Goal: Register for event/course

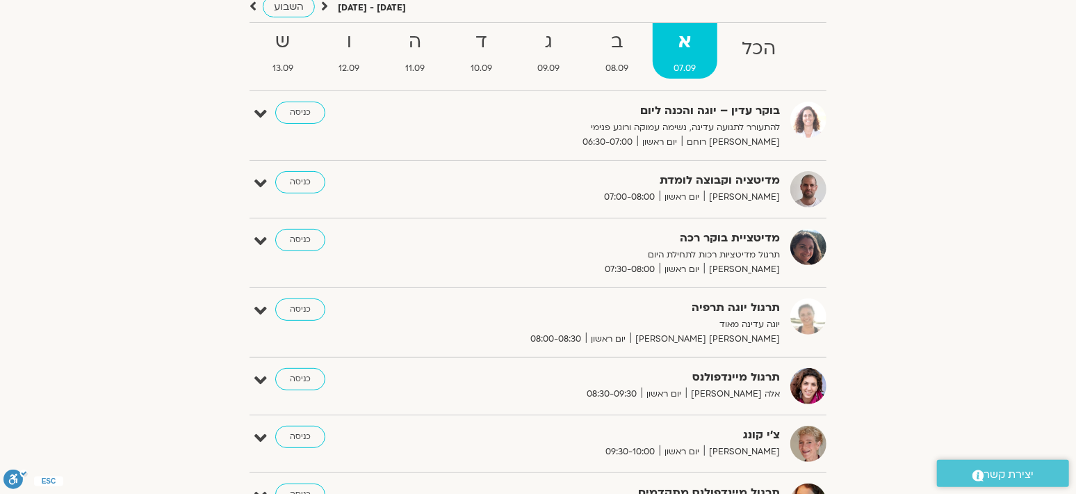
scroll to position [173, 0]
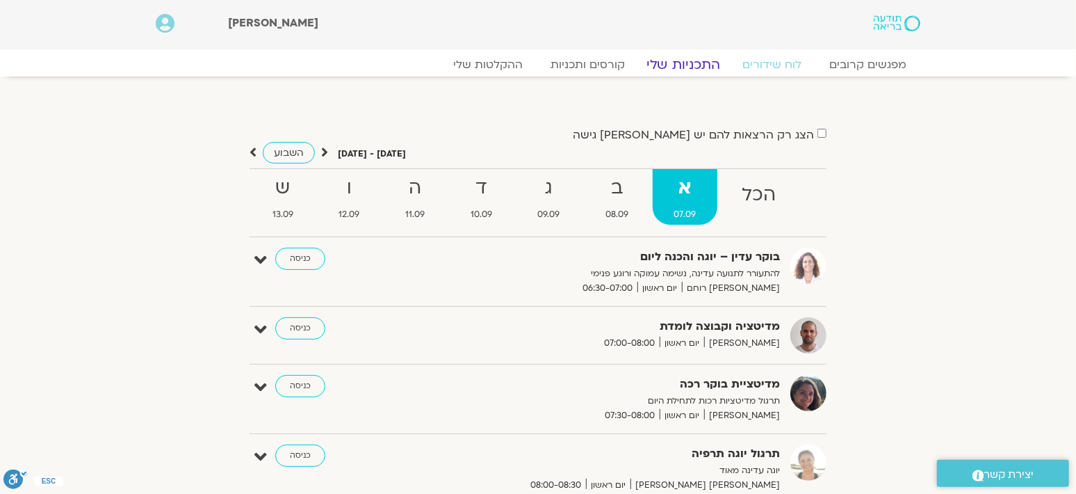
click at [685, 68] on link "התכניות שלי" at bounding box center [684, 64] width 108 height 17
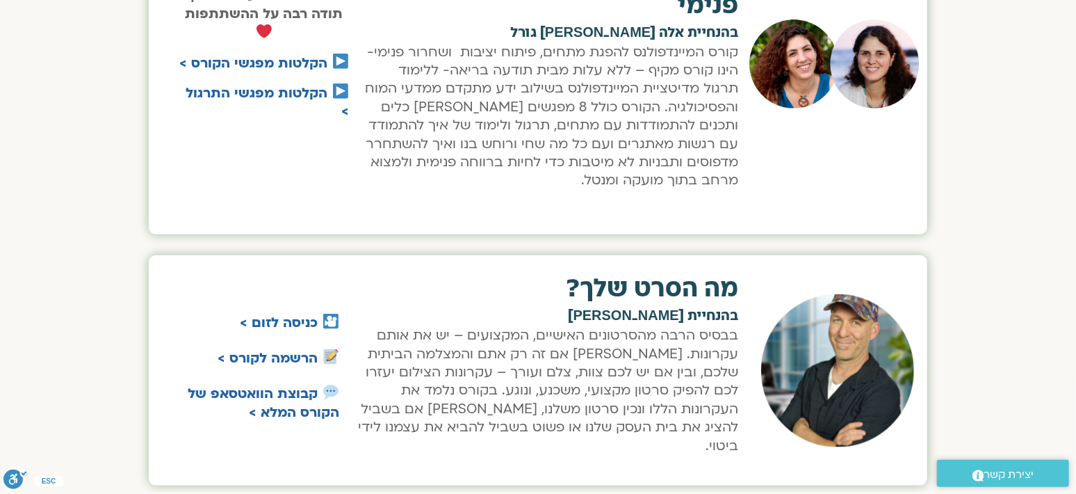
scroll to position [956, 0]
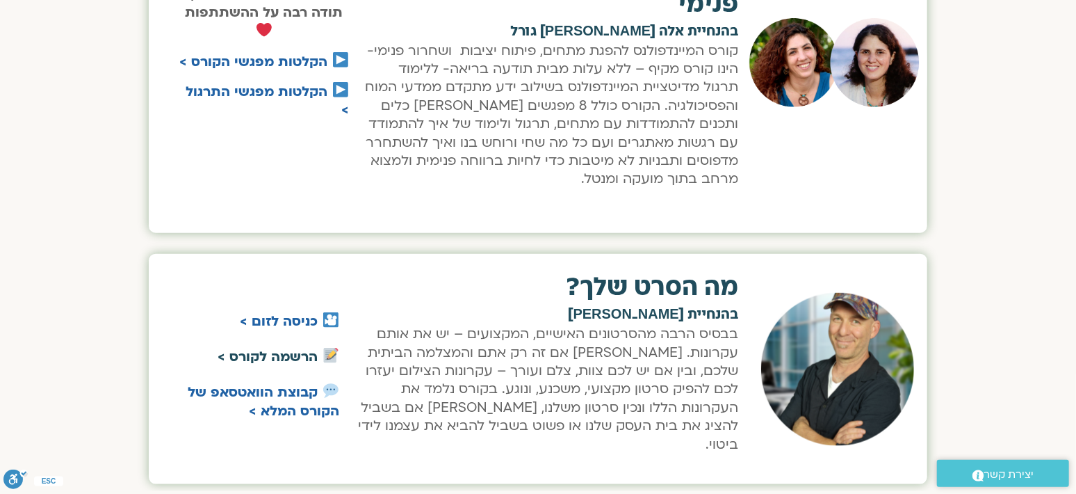
click at [276, 348] on link "הרשמה לקורס >" at bounding box center [268, 357] width 100 height 18
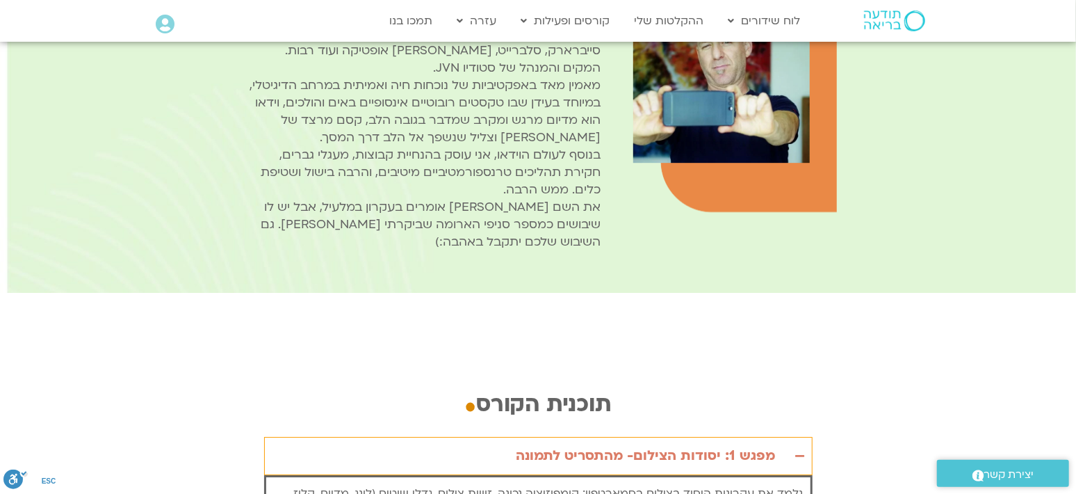
scroll to position [2346, 0]
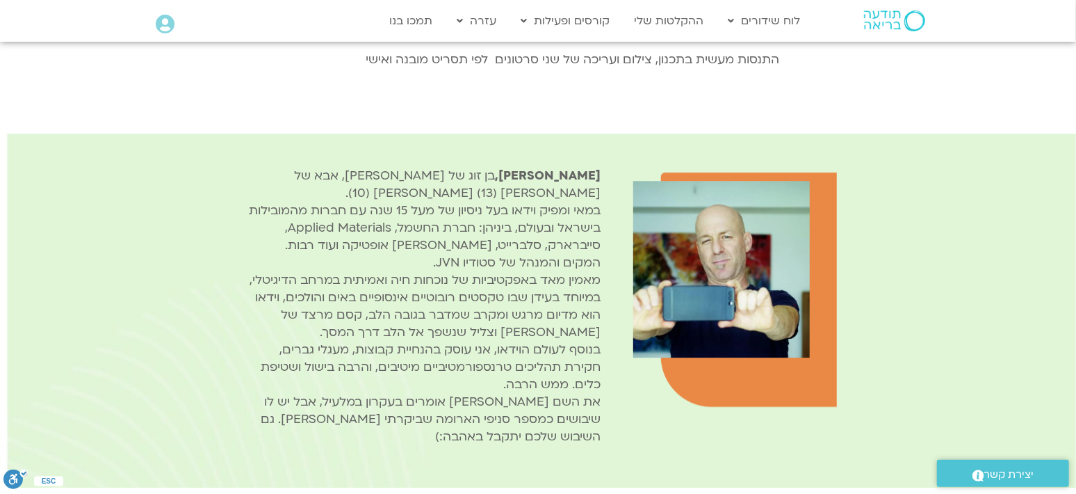
drag, startPoint x: 455, startPoint y: 297, endPoint x: 831, endPoint y: 116, distance: 417.3
click at [831, 116] on div "מה הסרט שלך ? קורס מעשי ליצירת סרטונים אישיים ומקצועיים שירגשו, יסקרנו וייצרו ח…" at bounding box center [538, 222] width 1076 height 5053
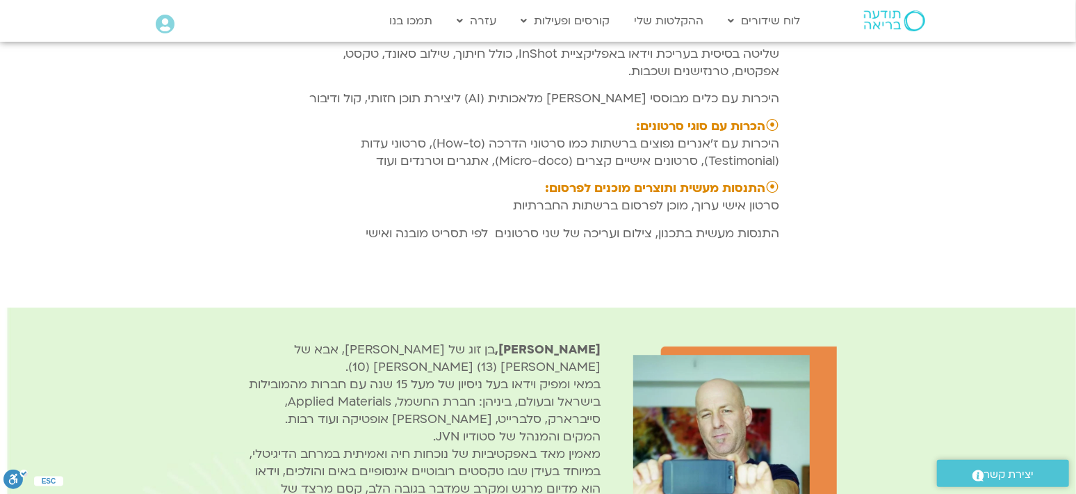
click at [195, 172] on div "מה תוכלו לקבל מהקורס ? ⦿ חיזוק הביטחון בצילום שלכם: יכולת לצלם טוב יותר בסמארטפ…" at bounding box center [538, 58] width 1076 height 497
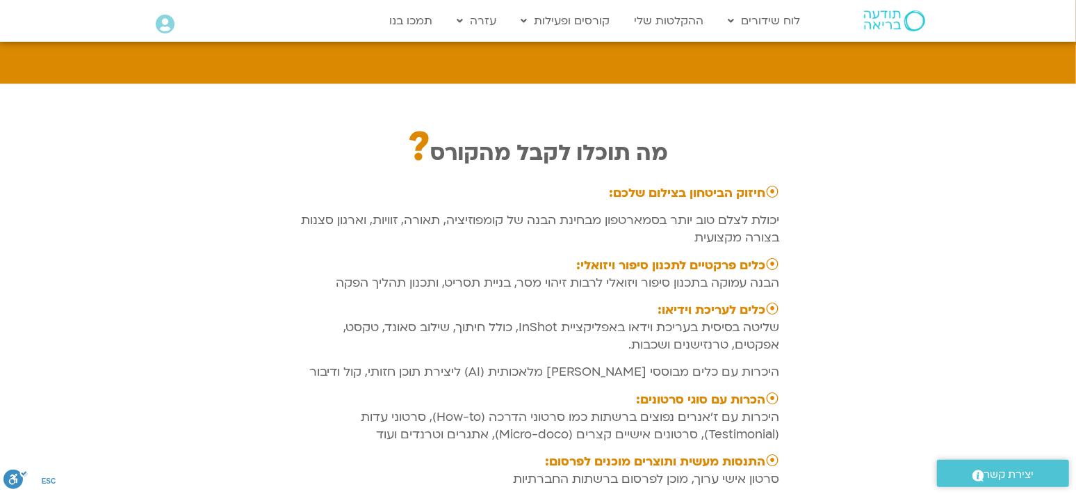
scroll to position [1825, 0]
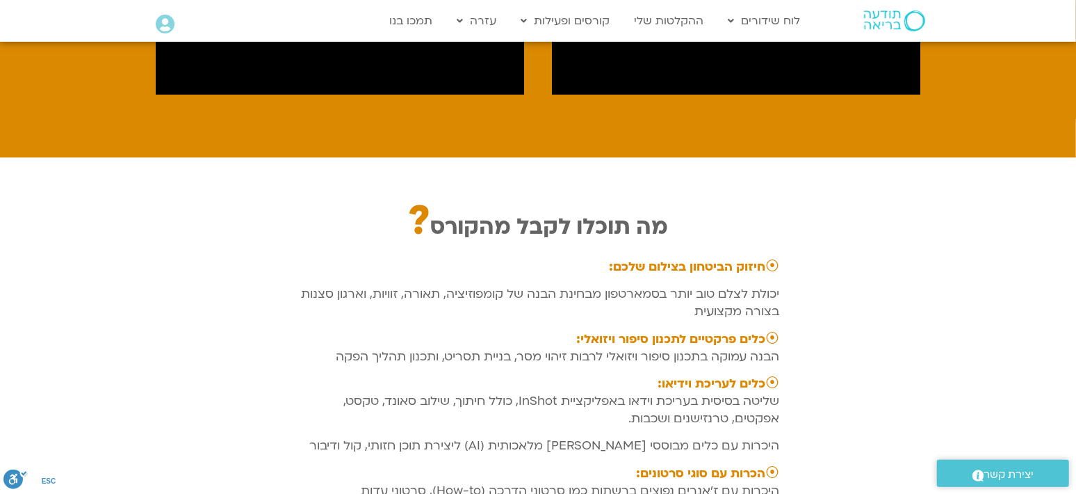
drag, startPoint x: 460, startPoint y: 205, endPoint x: 790, endPoint y: 130, distance: 338.6
copy div "מה תוכלו לקבל מהקורס ? ⦿ חיזוק הביטחון בצילום שלכם: יכולת לצלם טוב יותר בסמארטפ…"
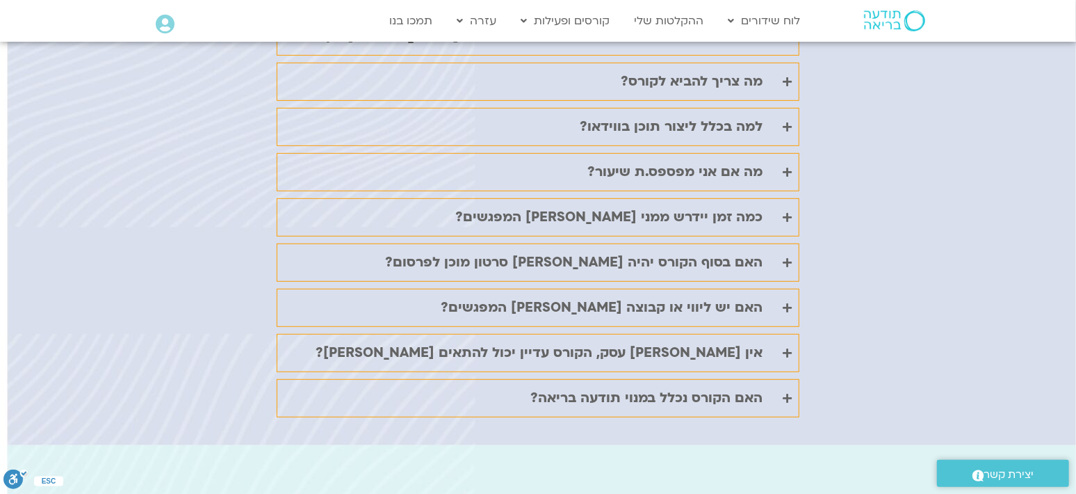
scroll to position [3563, 0]
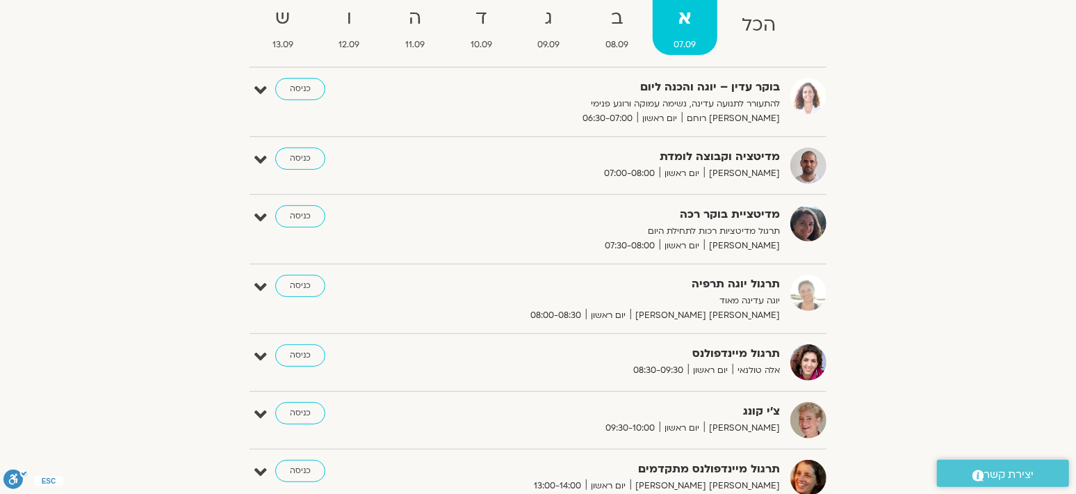
scroll to position [173, 0]
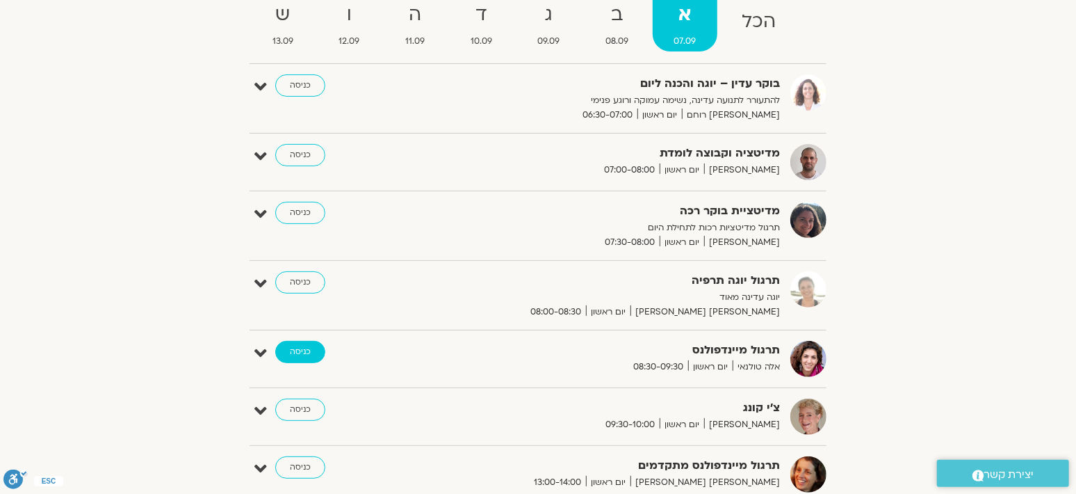
click at [292, 349] on link "כניסה" at bounding box center [300, 352] width 50 height 22
click at [299, 350] on link "כניסה" at bounding box center [300, 352] width 50 height 22
click at [302, 350] on link "כניסה" at bounding box center [300, 352] width 50 height 22
